Goal: Contribute content: Add original content to the website for others to see

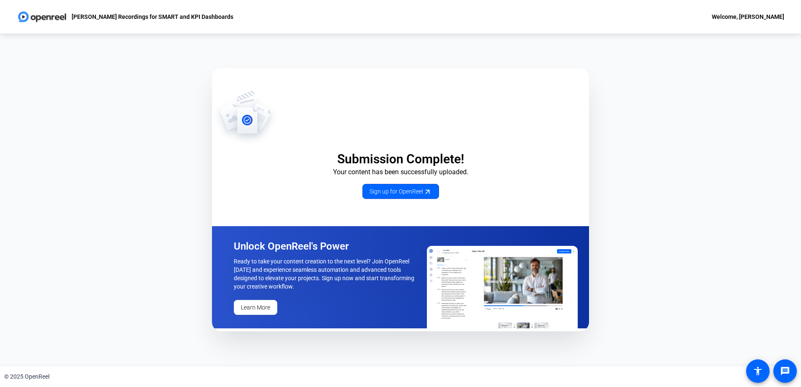
click at [696, 208] on div "Submission Complete! Your content has been successfully uploaded. Sign up for O…" at bounding box center [400, 200] width 801 height 333
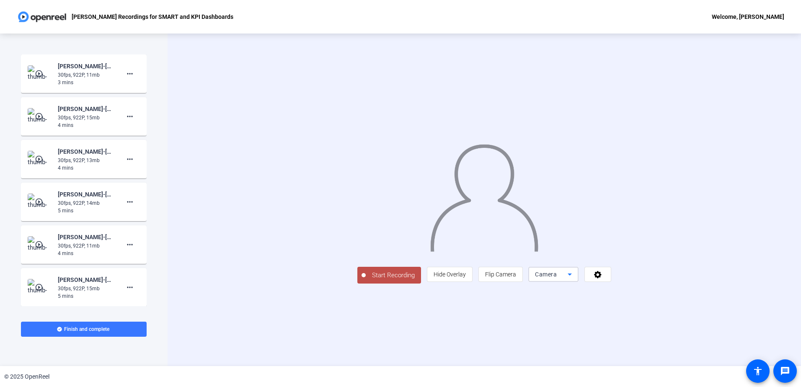
click at [557, 278] on span "Camera" at bounding box center [546, 274] width 22 height 7
click at [649, 294] on span "Screen" at bounding box center [646, 291] width 16 height 10
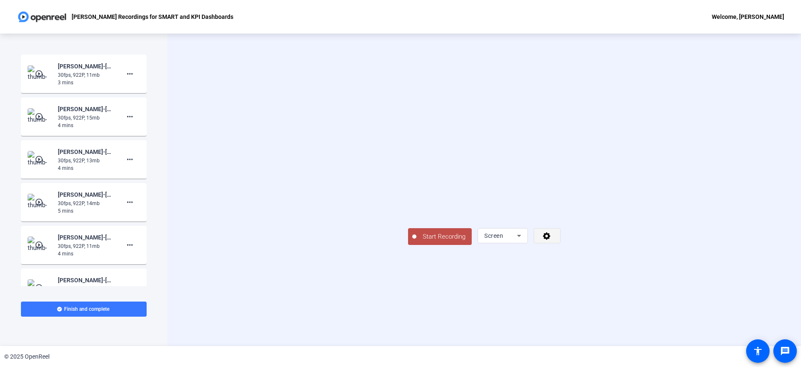
click at [551, 240] on icon at bounding box center [547, 236] width 8 height 8
click at [703, 326] on div at bounding box center [400, 183] width 801 height 367
click at [416, 241] on span "Start Recording" at bounding box center [443, 237] width 55 height 10
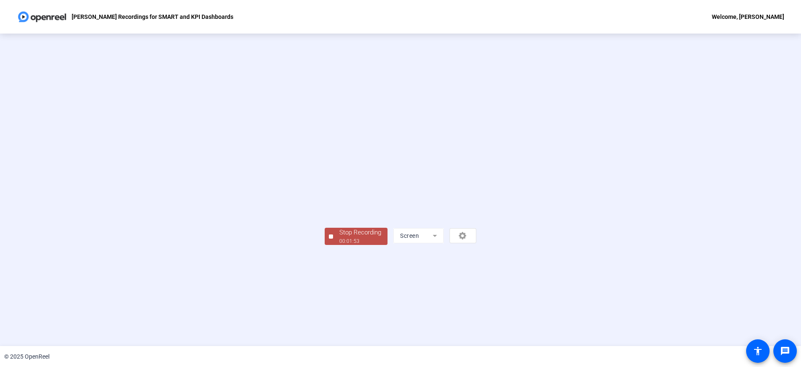
click at [339, 237] on div "Stop Recording" at bounding box center [360, 233] width 42 height 10
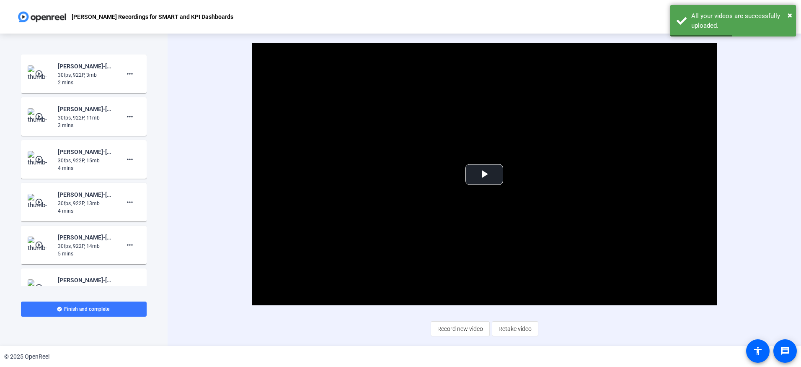
click at [188, 265] on div "Video Player is loading. Play Video Play Mute Current Time 0:00 / Duration 1:53…" at bounding box center [485, 190] width 634 height 312
click at [522, 329] on span "Retake video" at bounding box center [515, 329] width 33 height 16
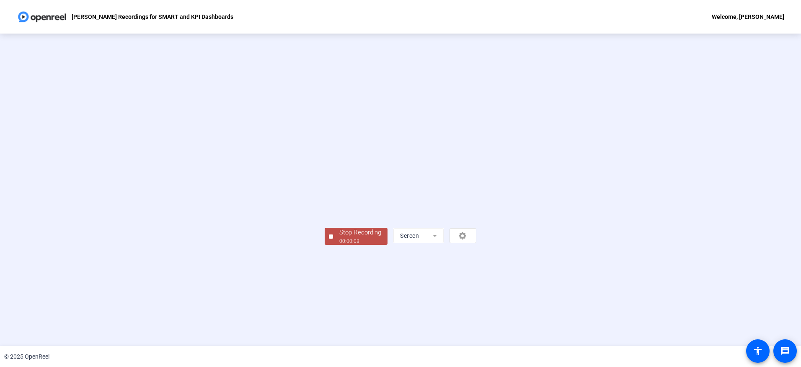
click at [339, 237] on div "Stop Recording" at bounding box center [360, 233] width 42 height 10
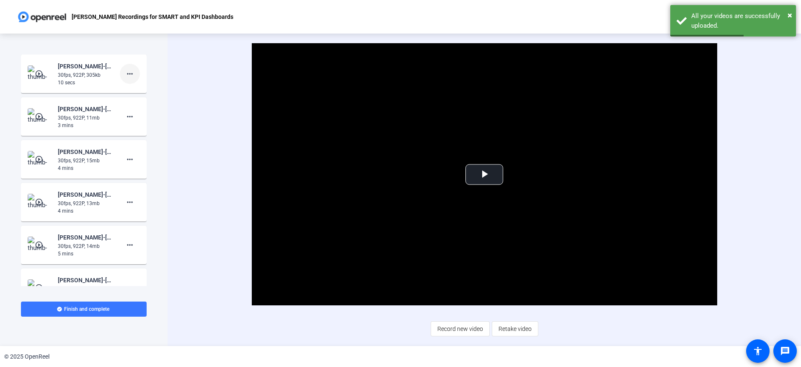
click at [125, 75] on mat-icon "more_horiz" at bounding box center [130, 74] width 10 height 10
click at [515, 327] on div at bounding box center [400, 183] width 801 height 367
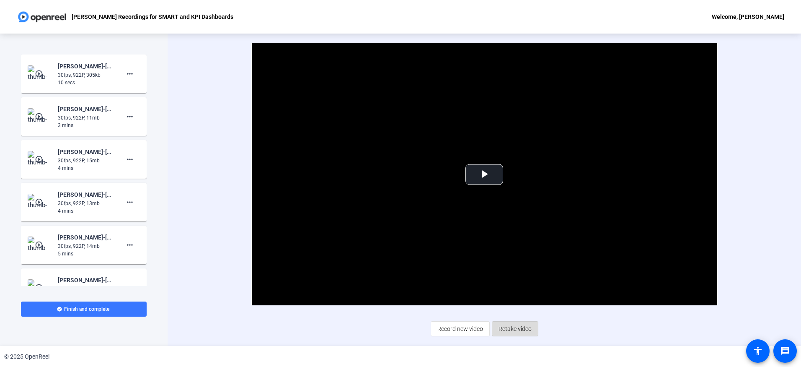
click at [517, 326] on span "Retake video" at bounding box center [515, 329] width 33 height 16
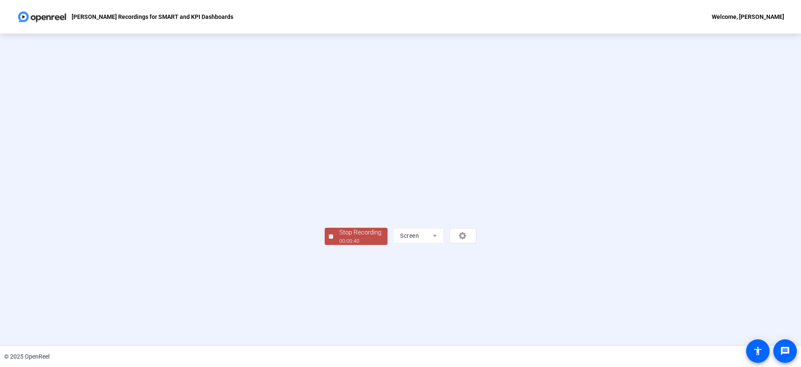
click at [339, 237] on div "Stop Recording" at bounding box center [360, 233] width 42 height 10
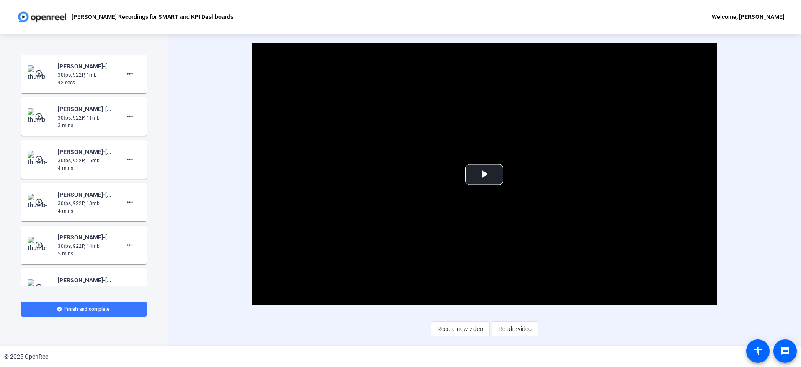
click at [520, 328] on span "Retake video" at bounding box center [515, 329] width 33 height 16
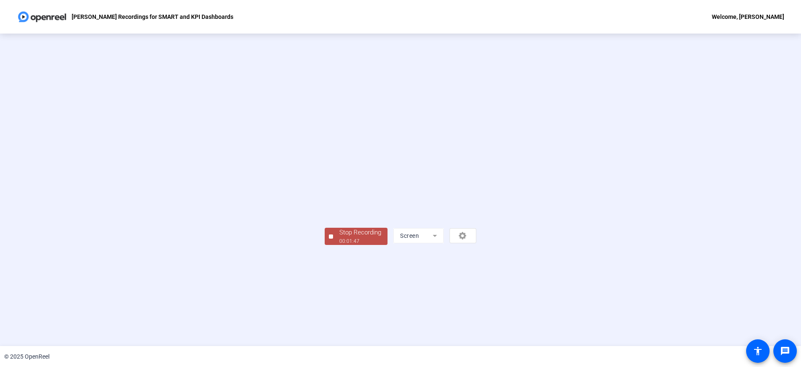
click at [325, 245] on div "Stop Recording 00:01:47 Screen" at bounding box center [401, 235] width 152 height 18
click at [339, 237] on div "Stop Recording" at bounding box center [360, 233] width 42 height 10
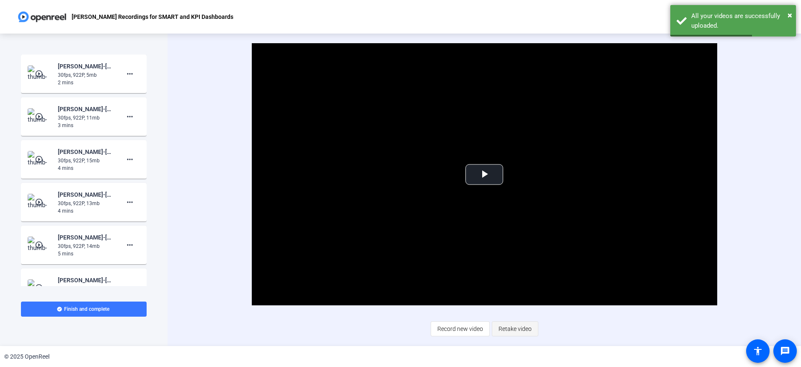
click at [514, 326] on span "Retake video" at bounding box center [515, 329] width 33 height 16
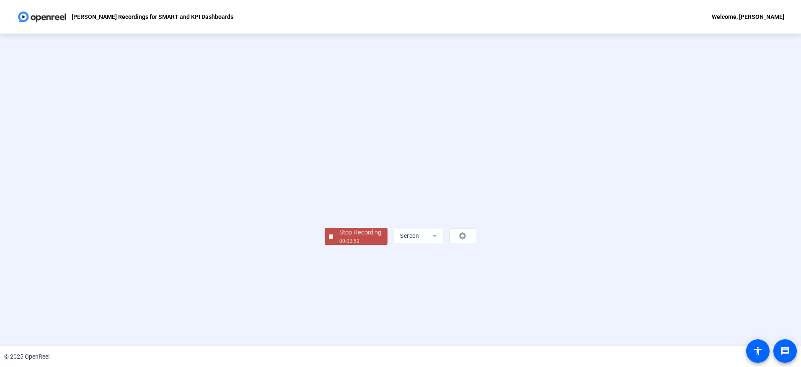
click at [339, 237] on div "Stop Recording" at bounding box center [360, 233] width 42 height 10
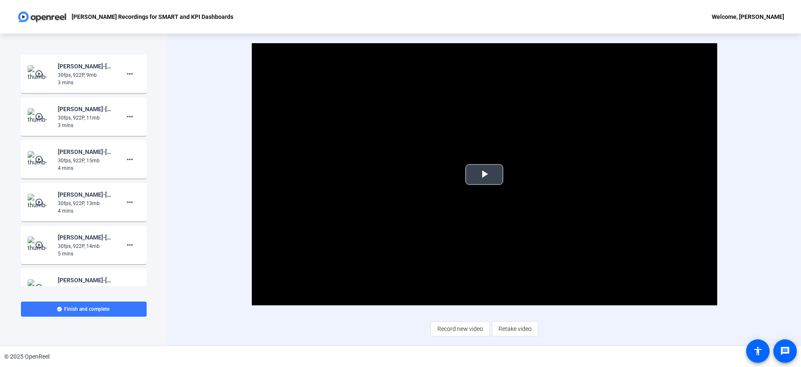
click at [484, 174] on span "Video Player" at bounding box center [484, 174] width 0 height 0
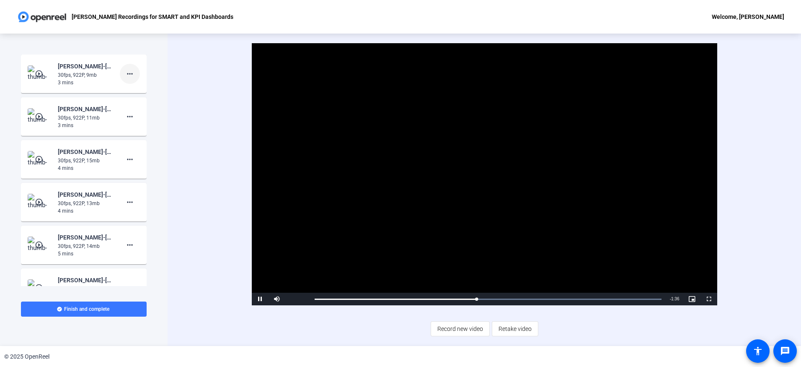
click at [127, 77] on mat-icon "more_horiz" at bounding box center [130, 74] width 10 height 10
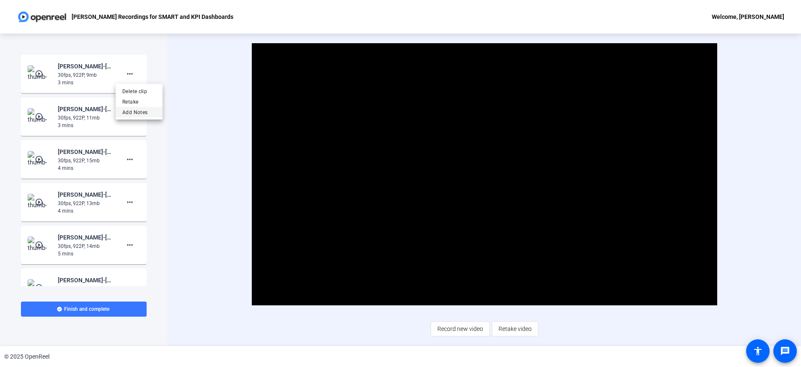
click at [144, 114] on span "Add Notes" at bounding box center [139, 112] width 34 height 10
click at [107, 109] on textarea at bounding box center [76, 103] width 84 height 20
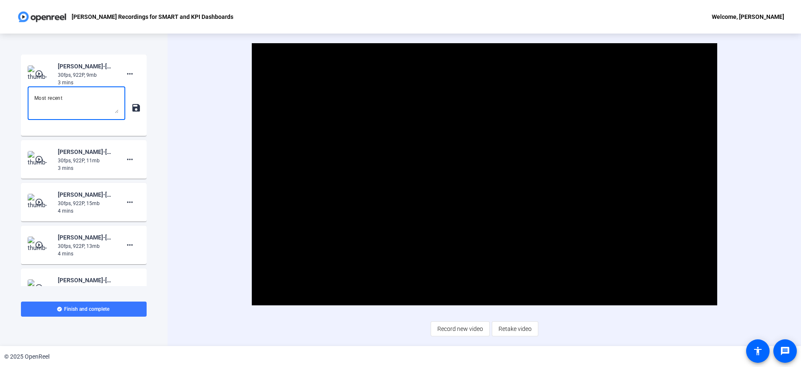
type textarea "Most recent"
click at [135, 108] on mat-icon "save" at bounding box center [135, 108] width 9 height 10
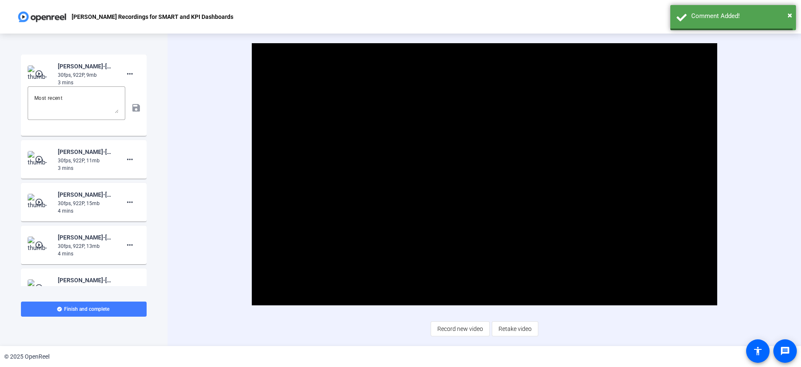
click at [118, 309] on span at bounding box center [84, 309] width 126 height 20
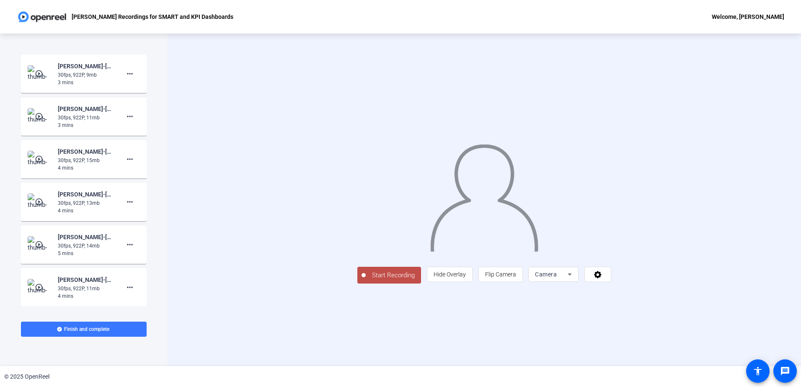
click at [557, 278] on span "Camera" at bounding box center [546, 274] width 22 height 7
click at [656, 291] on mat-option "Screen" at bounding box center [659, 291] width 50 height 17
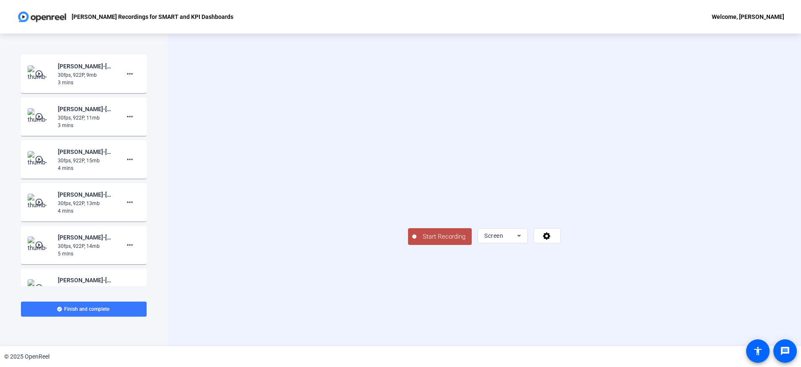
click at [416, 241] on span "Start Recording" at bounding box center [443, 237] width 55 height 10
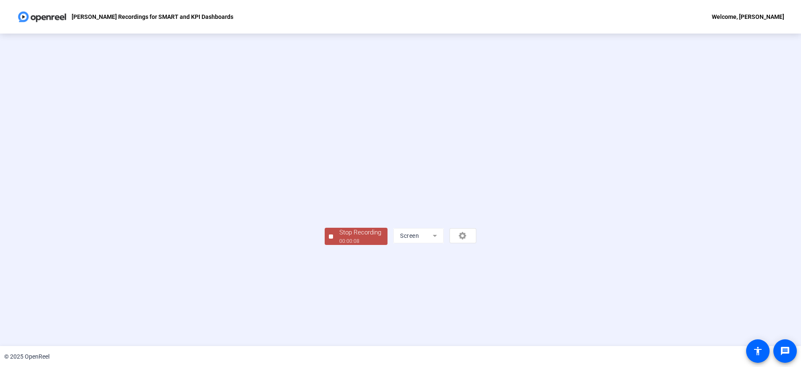
click at [339, 237] on div "Stop Recording" at bounding box center [360, 233] width 42 height 10
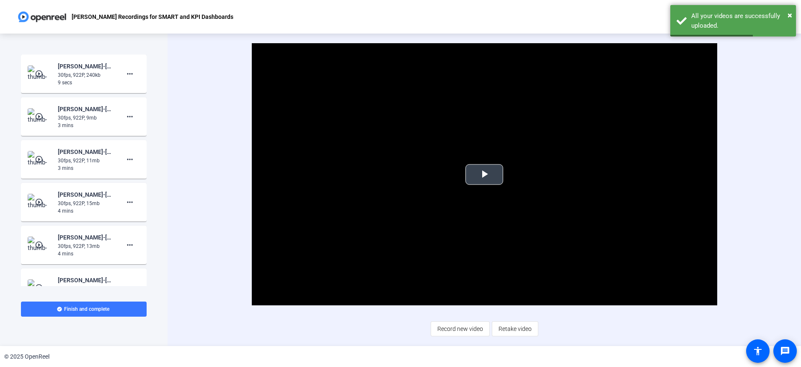
click at [484, 174] on span "Video Player" at bounding box center [484, 174] width 0 height 0
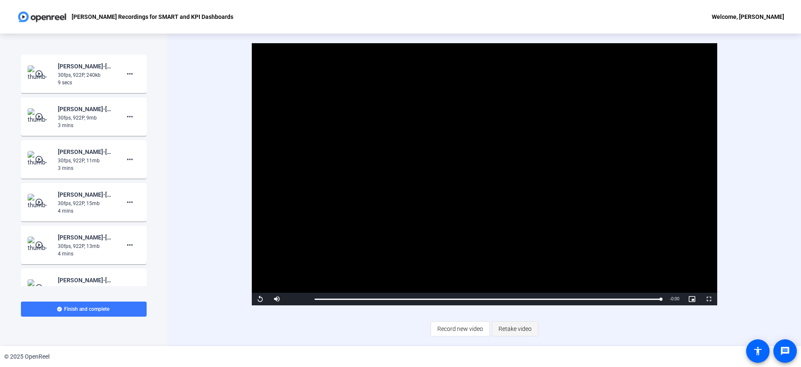
click at [523, 330] on span "Retake video" at bounding box center [515, 329] width 33 height 16
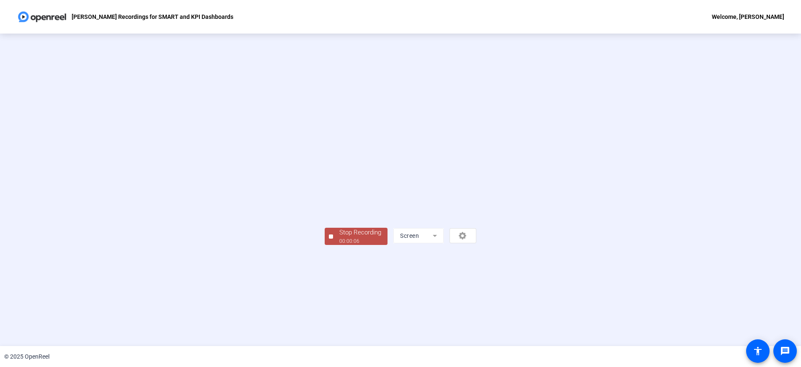
click at [339, 237] on div "Stop Recording" at bounding box center [360, 233] width 42 height 10
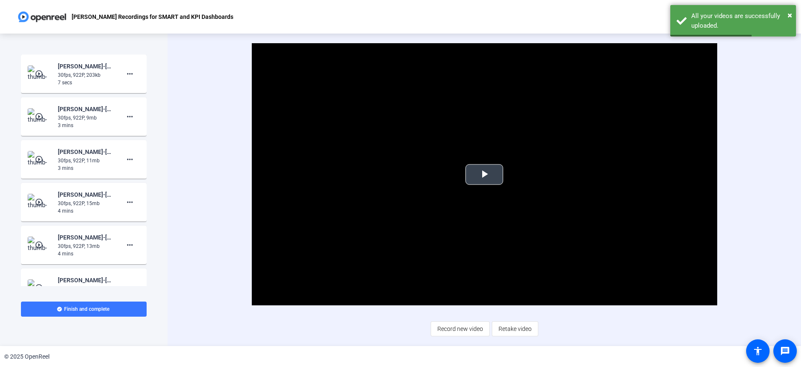
click at [484, 174] on span "Video Player" at bounding box center [484, 174] width 0 height 0
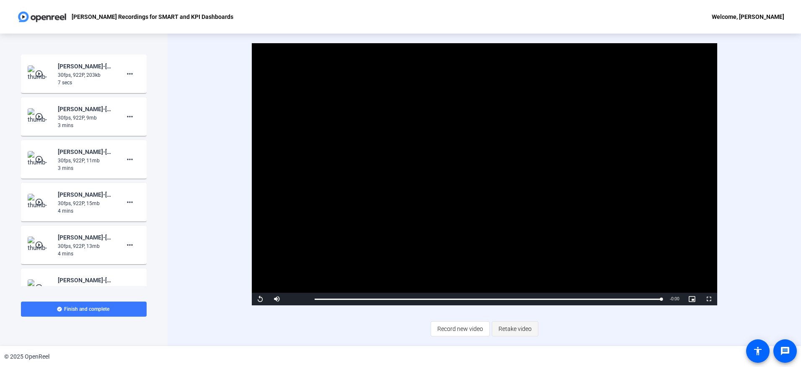
click at [517, 328] on span "Retake video" at bounding box center [515, 329] width 33 height 16
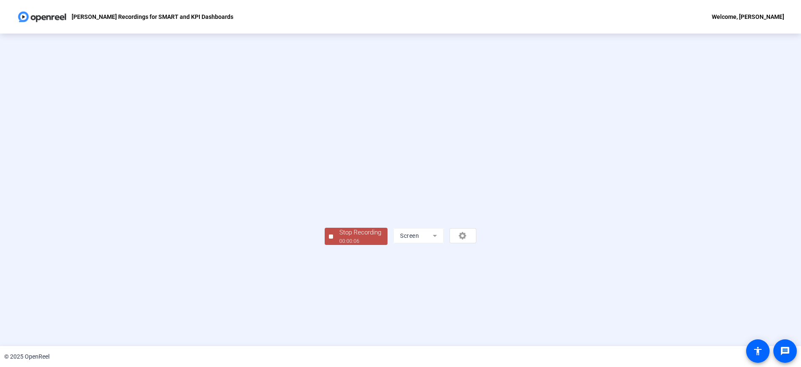
click at [339, 245] on div "00:00:06" at bounding box center [360, 241] width 42 height 8
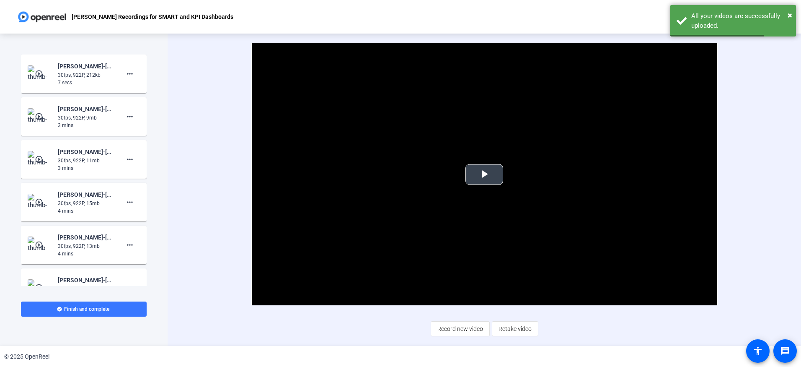
click at [484, 174] on span "Video Player" at bounding box center [484, 174] width 0 height 0
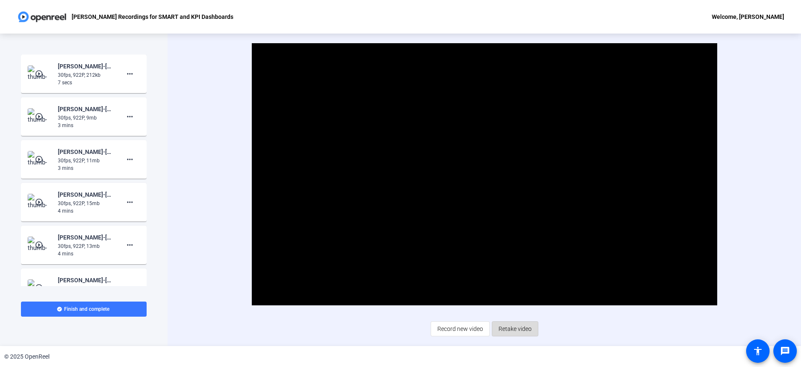
click at [524, 329] on span "Retake video" at bounding box center [515, 329] width 33 height 16
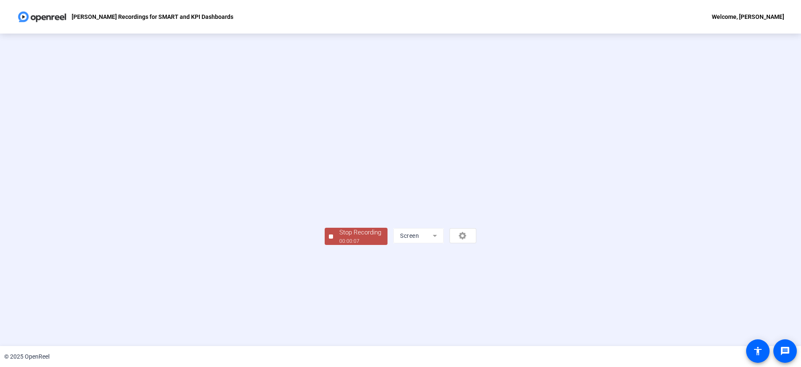
click at [339, 237] on div "Stop Recording" at bounding box center [360, 233] width 42 height 10
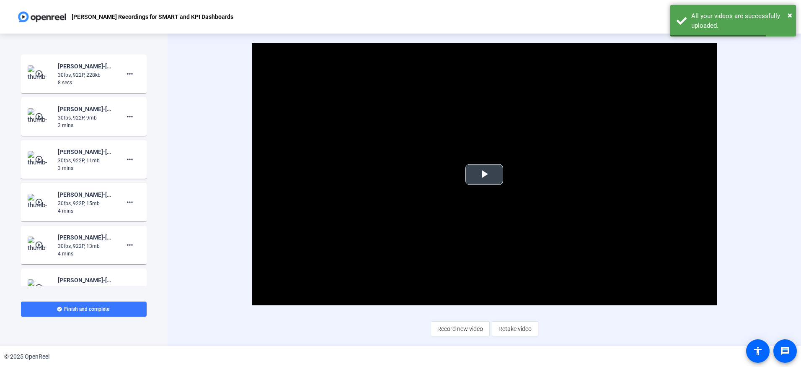
click at [484, 174] on span "Video Player" at bounding box center [484, 174] width 0 height 0
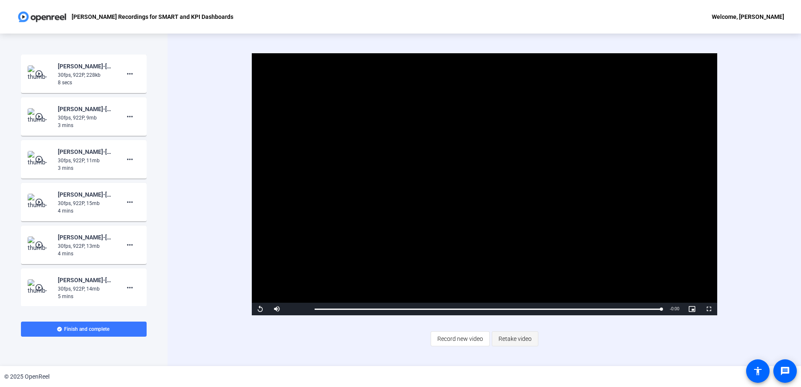
click at [521, 339] on span "Retake video" at bounding box center [515, 339] width 33 height 16
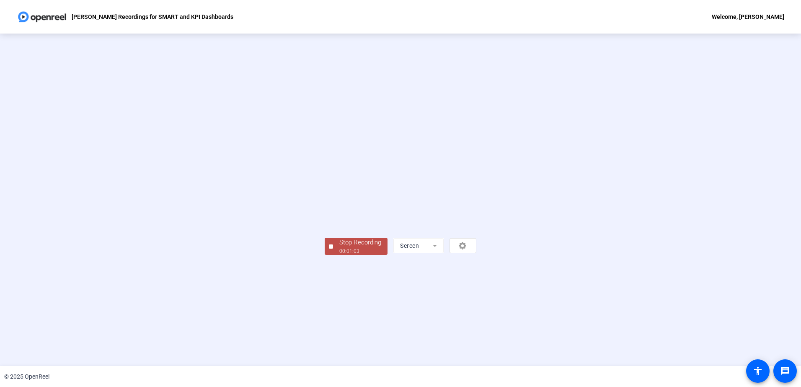
click at [339, 247] on div "Stop Recording" at bounding box center [360, 243] width 42 height 10
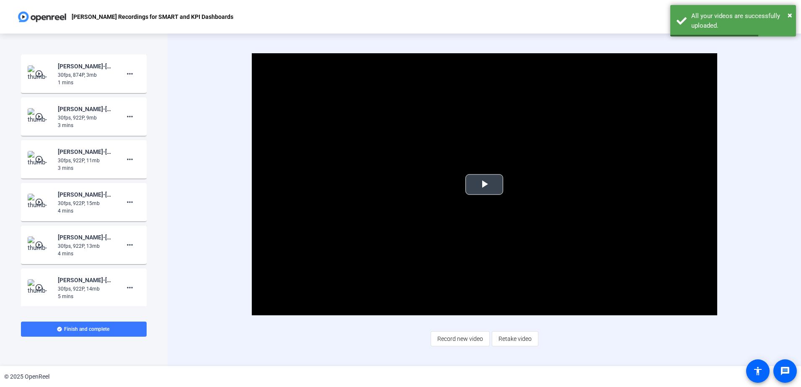
click at [484, 184] on span "Video Player" at bounding box center [484, 184] width 0 height 0
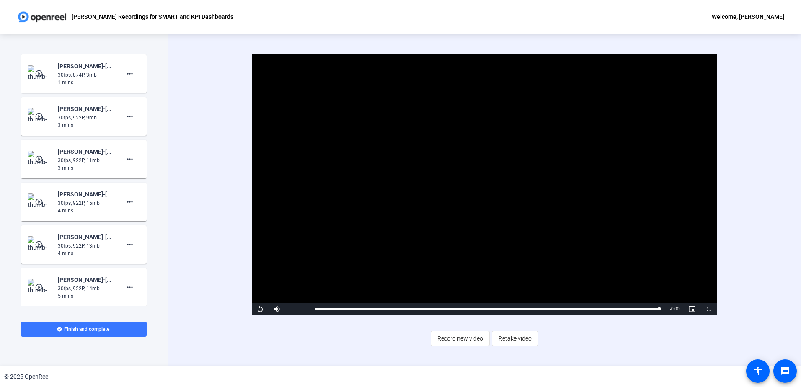
click at [762, 164] on div "Video Player is loading. Play Video Replay Mute Current Time 1:04 / Duration 1:…" at bounding box center [485, 200] width 634 height 333
